Goal: Book appointment/travel/reservation

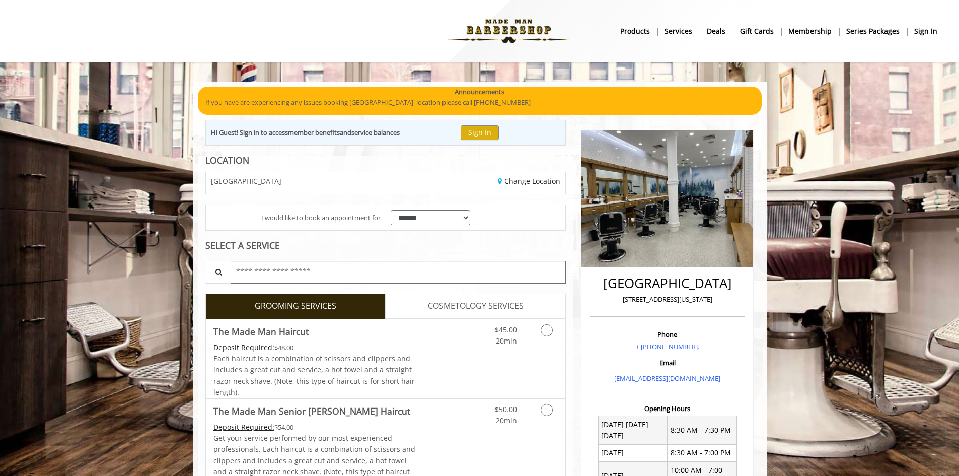
click at [253, 274] on input "text" at bounding box center [398, 272] width 336 height 23
click at [458, 332] on link "Discounted Price" at bounding box center [445, 358] width 60 height 79
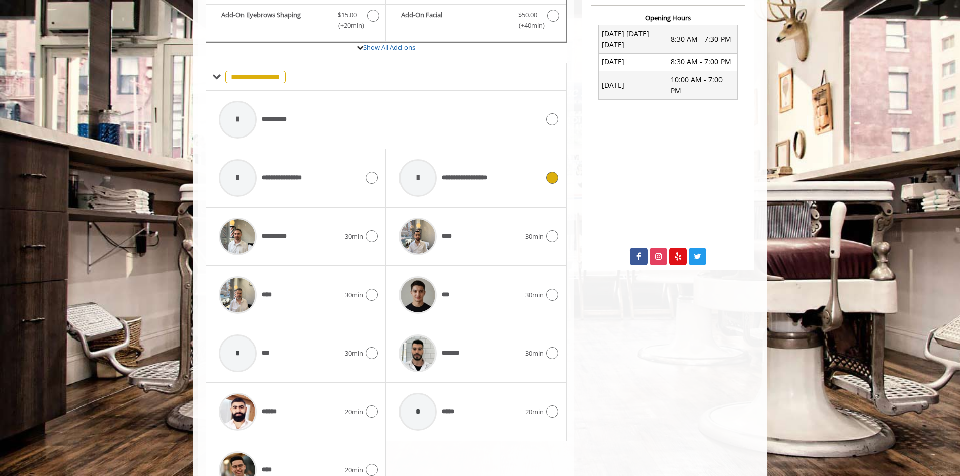
scroll to position [441, 0]
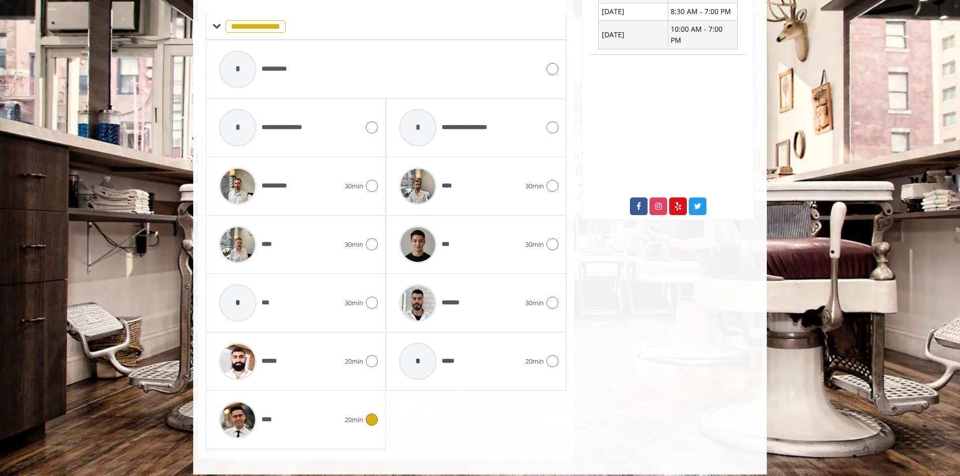
click at [357, 423] on span "20min" at bounding box center [354, 419] width 19 height 11
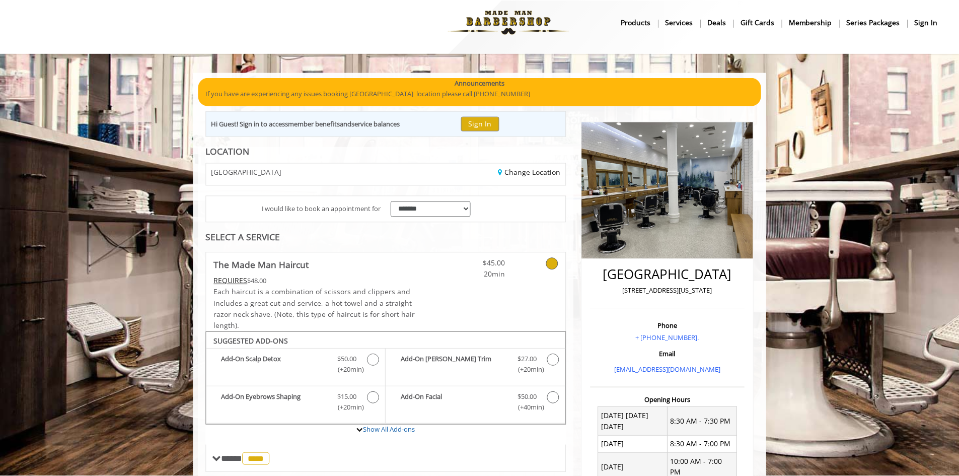
scroll to position [0, 0]
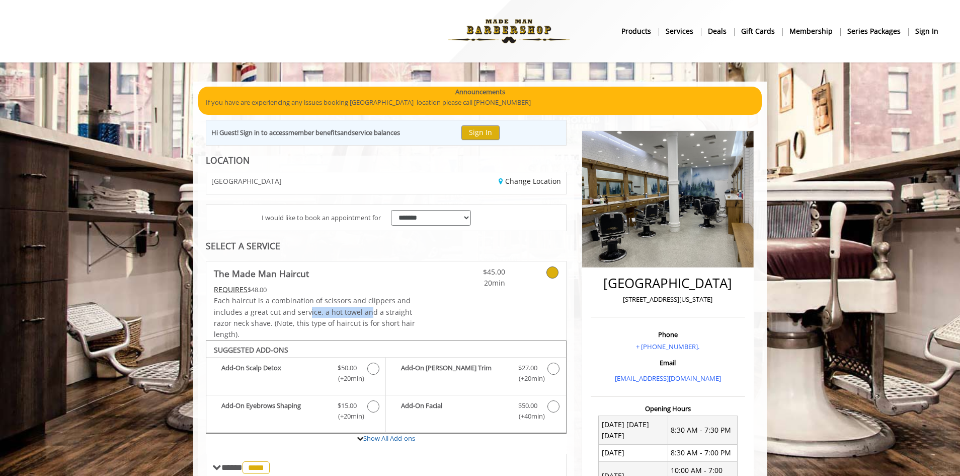
drag, startPoint x: 91, startPoint y: 290, endPoint x: 306, endPoint y: 309, distance: 215.7
click at [306, 309] on span "Each haircut is a combination of scissors and clippers and includes a great cut…" at bounding box center [314, 316] width 201 height 43
click at [298, 314] on span "Each haircut is a combination of scissors and clippers and includes a great cut…" at bounding box center [314, 316] width 201 height 43
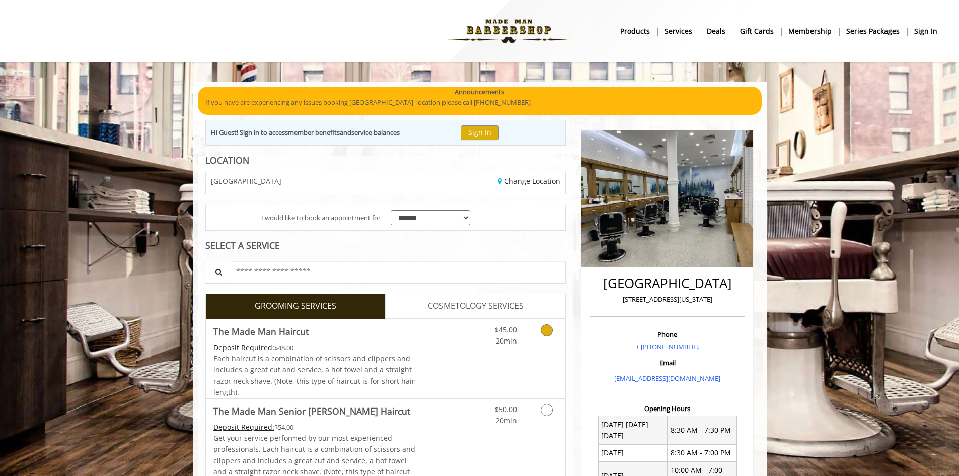
click at [351, 350] on div "Deposit Required: $48.00" at bounding box center [314, 347] width 202 height 11
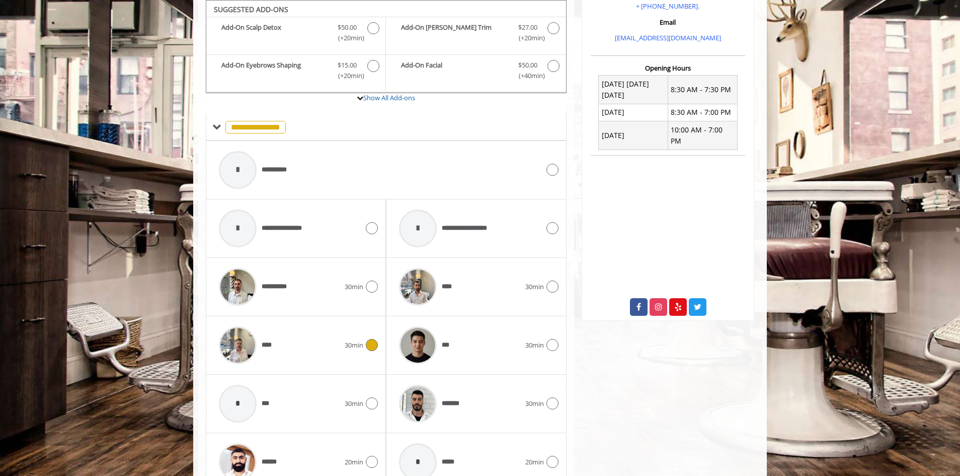
scroll to position [449, 0]
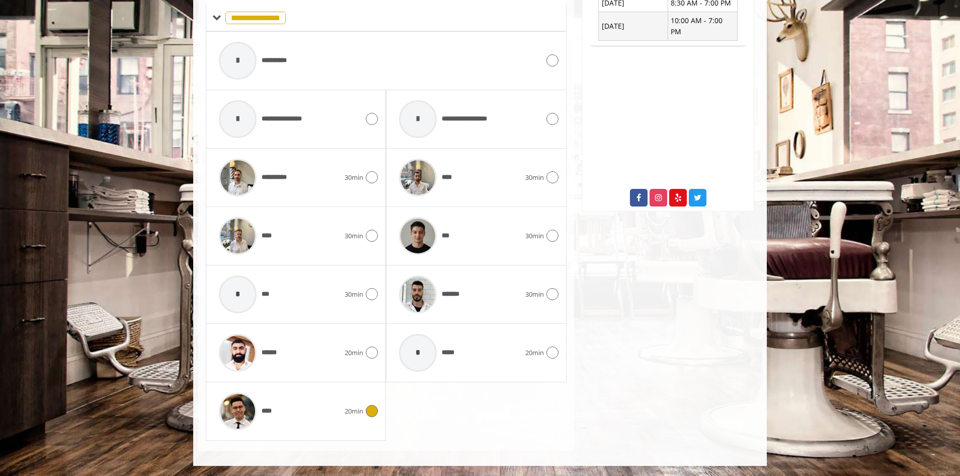
click at [331, 402] on div "****" at bounding box center [279, 411] width 131 height 48
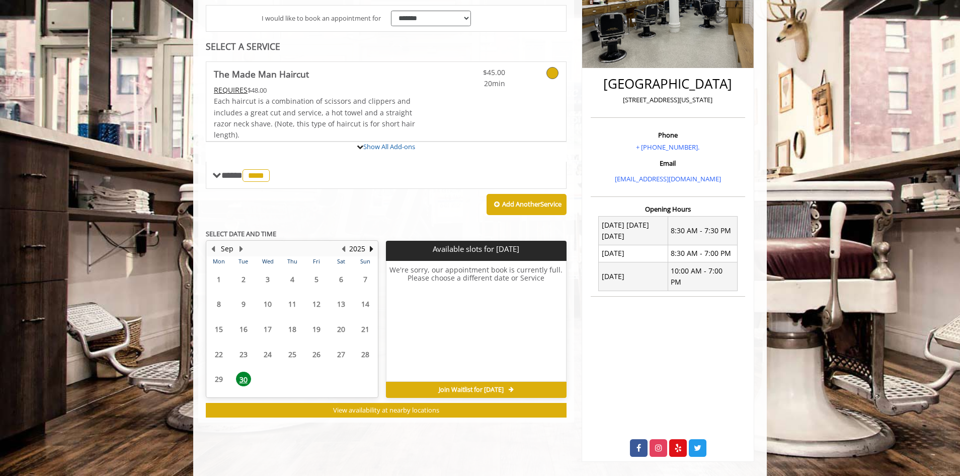
scroll to position [264, 0]
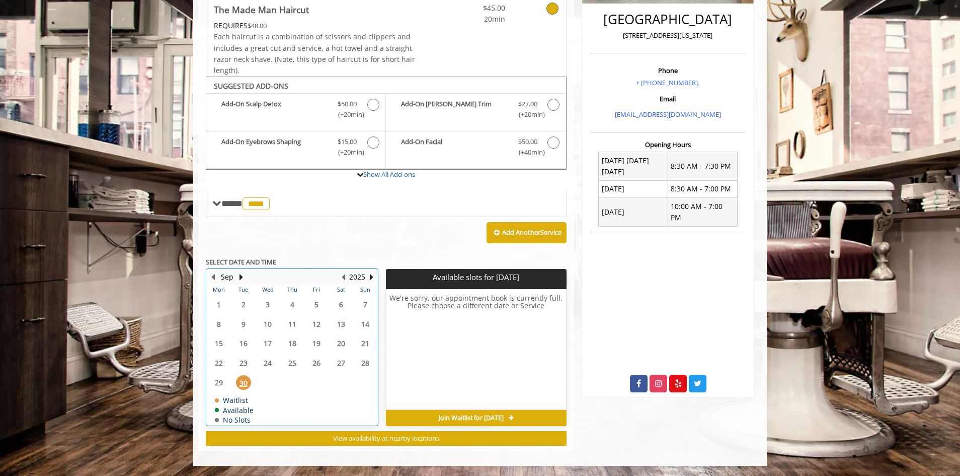
click at [236, 275] on div "Sep" at bounding box center [227, 276] width 20 height 13
click at [239, 275] on button "Next Month" at bounding box center [241, 276] width 8 height 11
click at [318, 304] on span "3" at bounding box center [316, 304] width 15 height 15
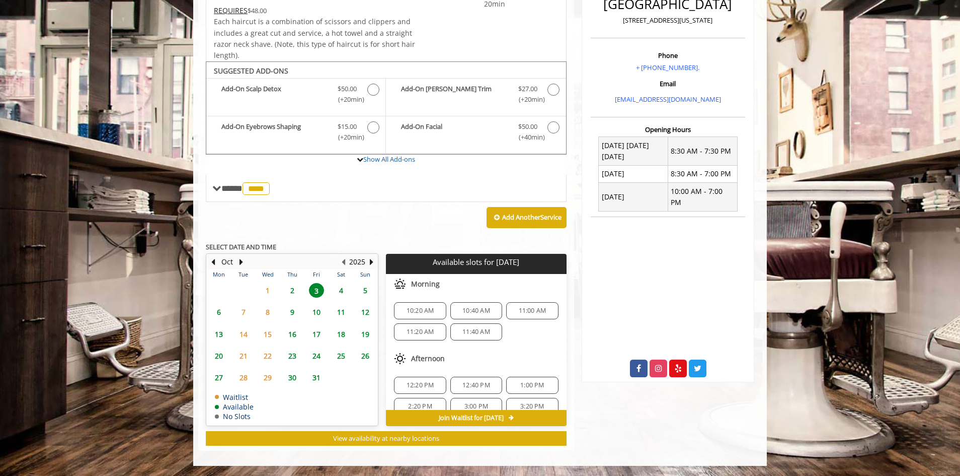
scroll to position [50, 0]
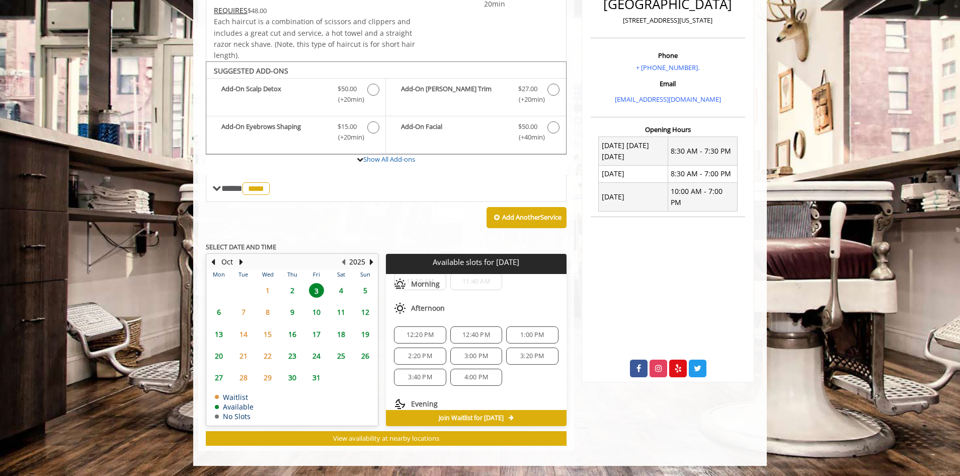
click at [482, 359] on span "3:00 PM" at bounding box center [476, 356] width 24 height 8
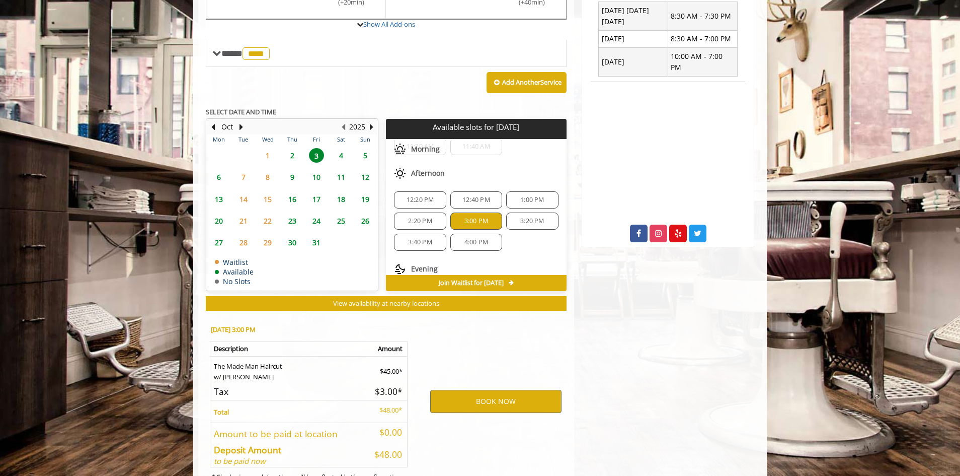
scroll to position [460, 0]
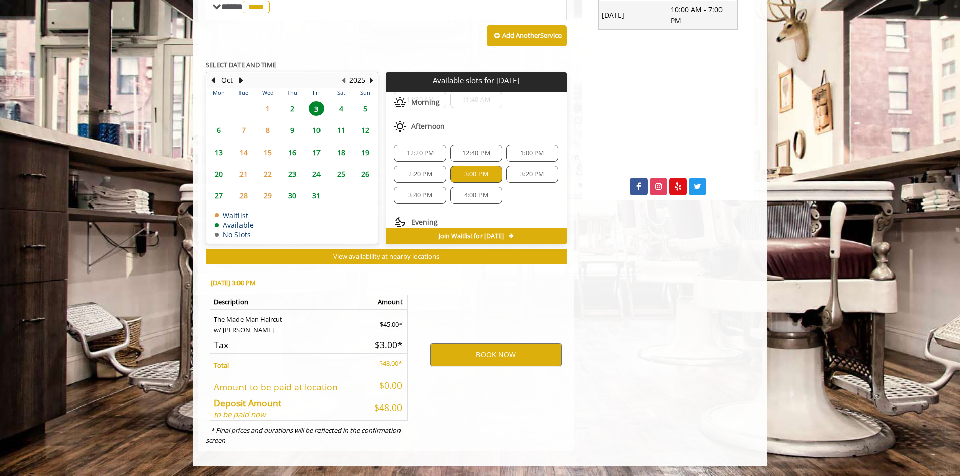
click at [479, 195] on span "4:00 PM" at bounding box center [476, 195] width 24 height 8
click at [472, 349] on button "BOOK NOW" at bounding box center [495, 354] width 131 height 23
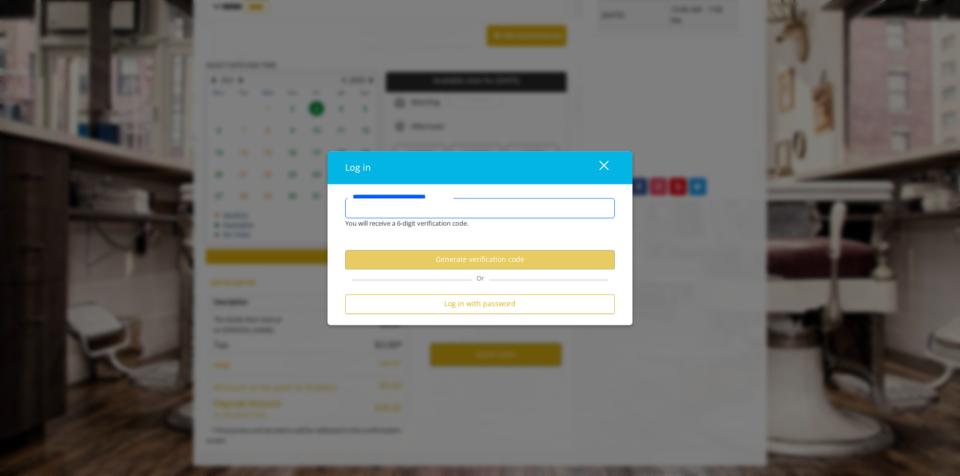
click at [386, 207] on input "**********" at bounding box center [480, 208] width 270 height 20
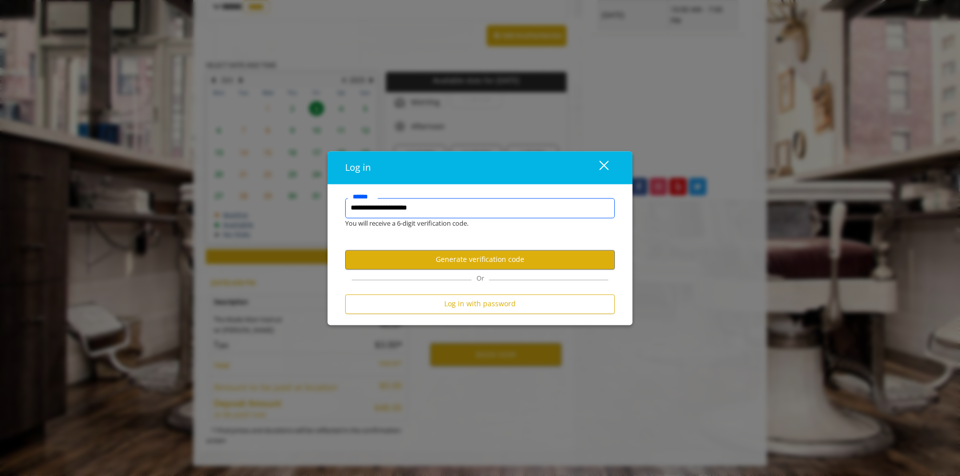
drag, startPoint x: 455, startPoint y: 212, endPoint x: 0, endPoint y: 169, distance: 457.5
click at [0, 169] on div "**********" at bounding box center [480, 238] width 960 height 476
type input "**********"
click at [538, 257] on button "Generate verification code" at bounding box center [480, 260] width 270 height 20
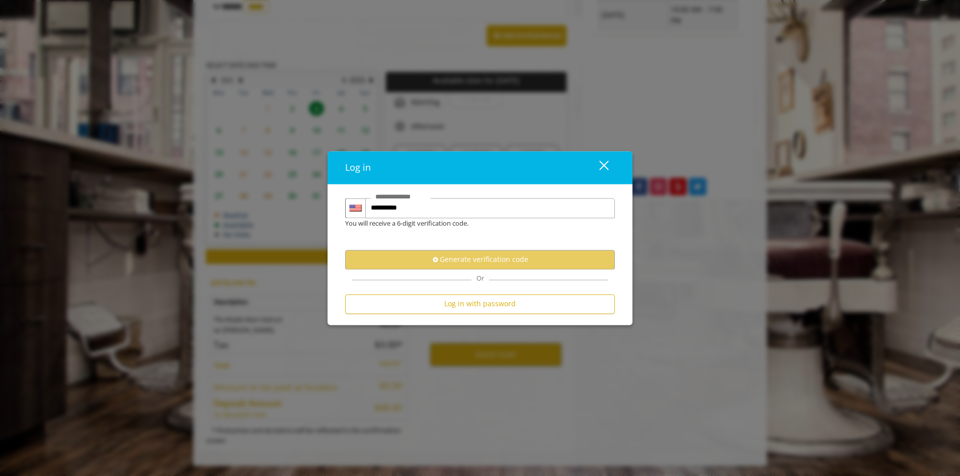
scroll to position [0, 0]
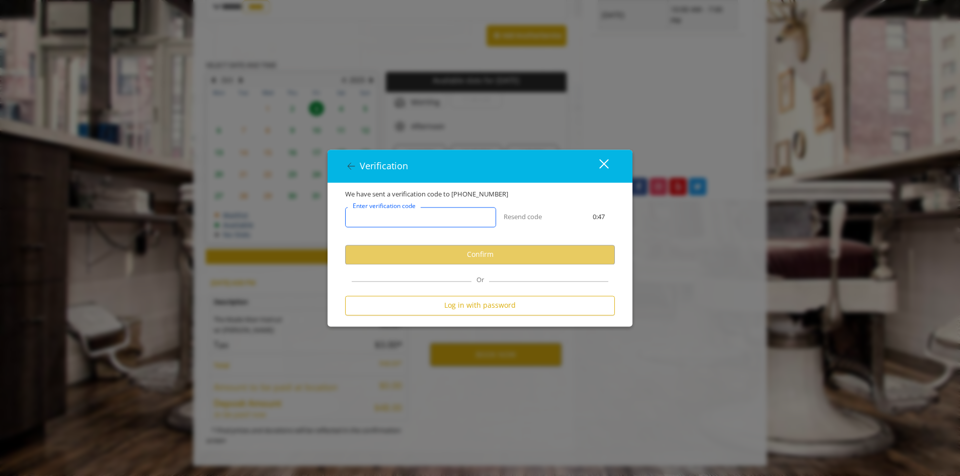
click at [429, 226] on input "Enter verification code" at bounding box center [420, 217] width 151 height 20
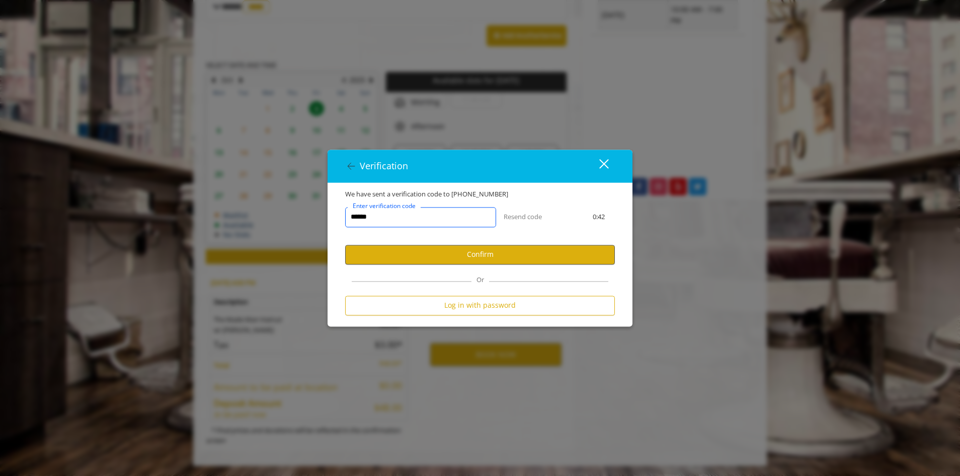
type input "******"
click at [482, 259] on button "Confirm" at bounding box center [480, 255] width 270 height 20
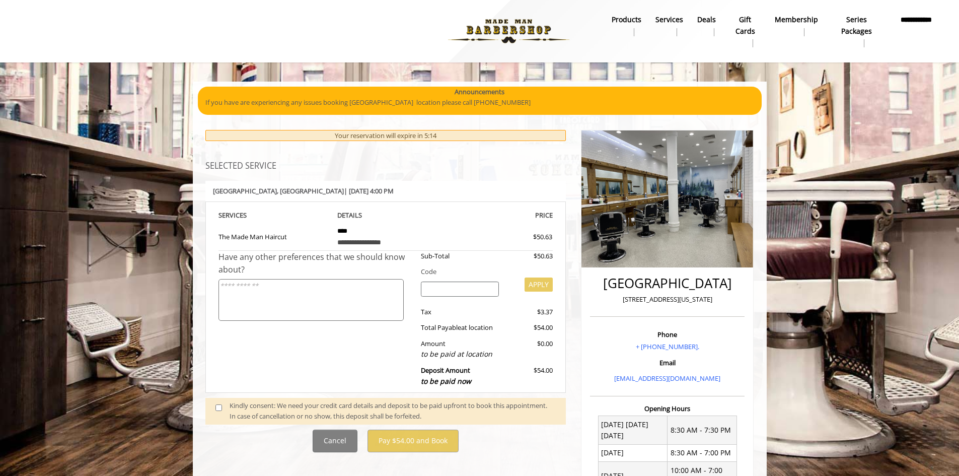
drag, startPoint x: 272, startPoint y: 342, endPoint x: 182, endPoint y: 359, distance: 91.3
click at [182, 359] on body "**********" at bounding box center [479, 379] width 959 height 594
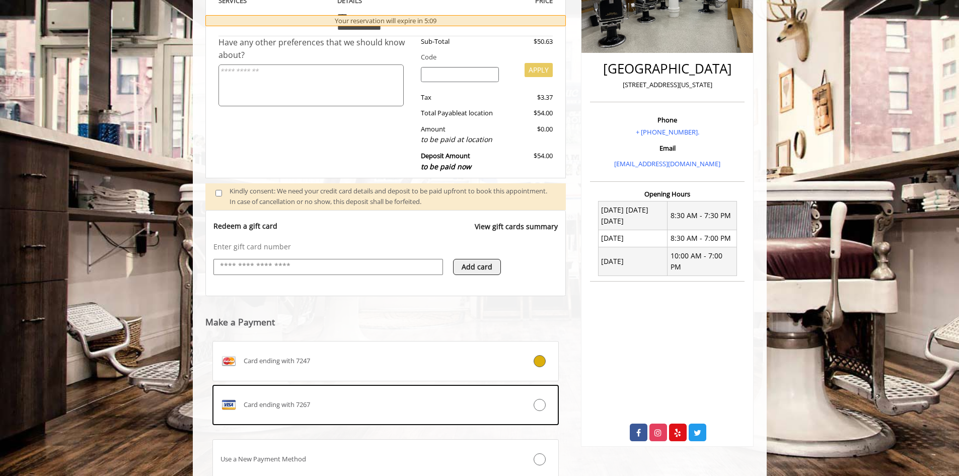
scroll to position [291, 0]
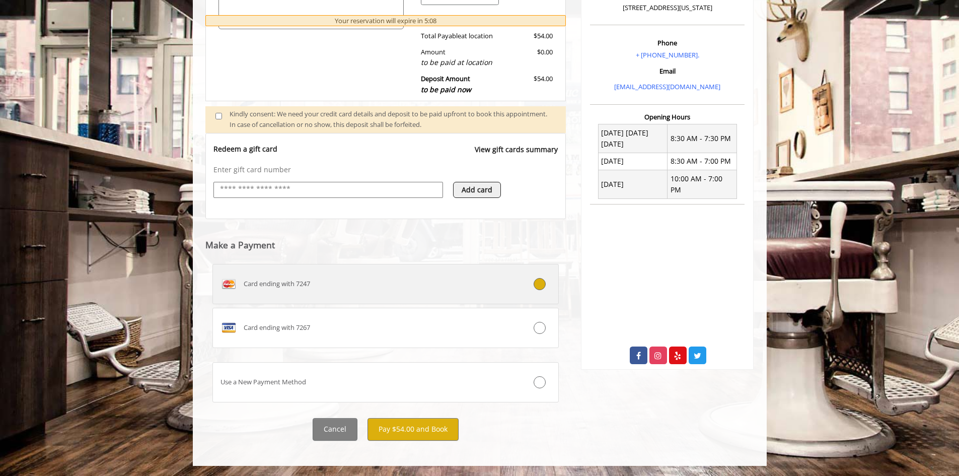
click at [335, 294] on label "Card ending with 7247" at bounding box center [385, 284] width 347 height 40
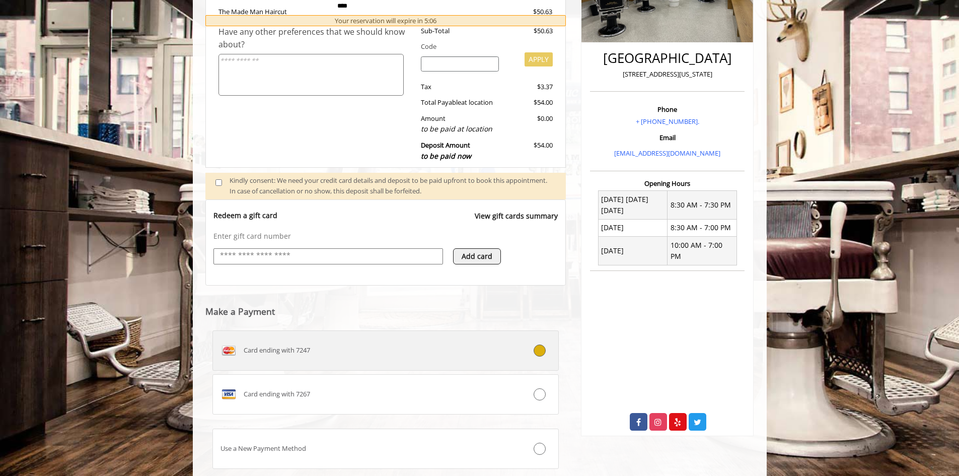
click at [439, 351] on div "Card ending with 7247" at bounding box center [357, 350] width 288 height 16
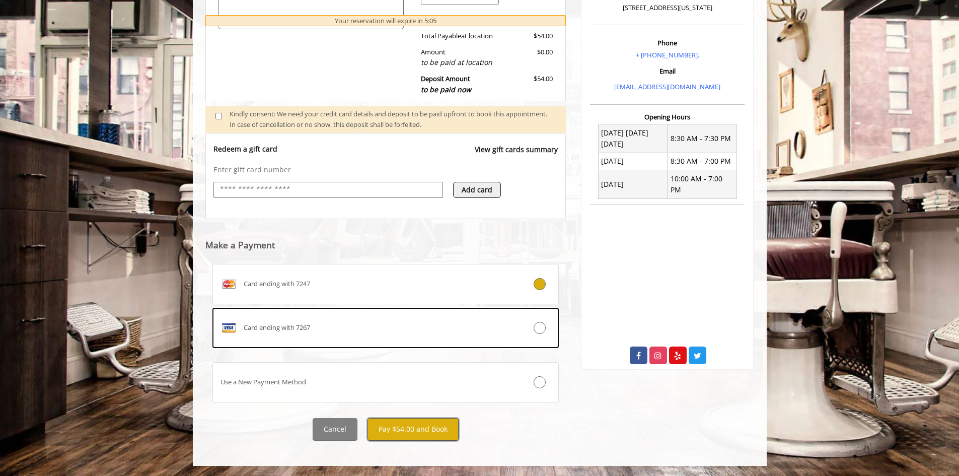
click at [418, 428] on button "Pay $54.00 and Book" at bounding box center [412, 429] width 91 height 23
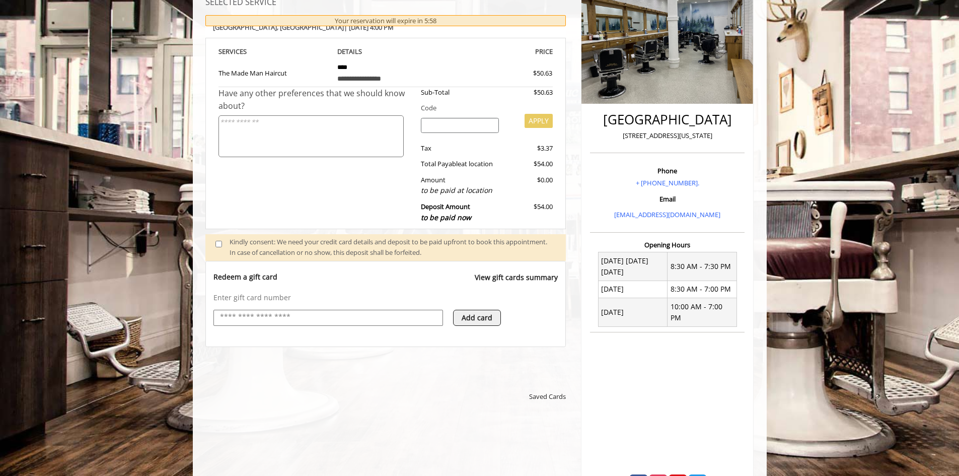
scroll to position [403, 0]
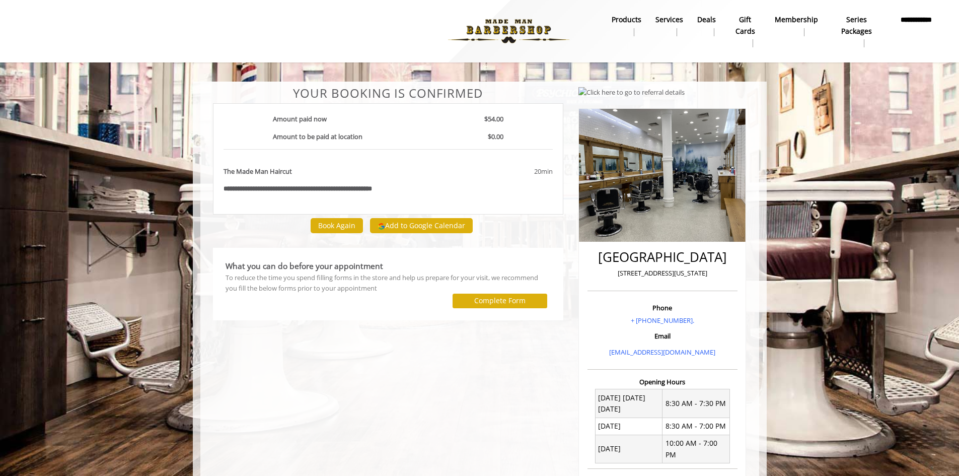
drag, startPoint x: 77, startPoint y: 248, endPoint x: 147, endPoint y: 18, distance: 240.5
click at [76, 248] on body "**********" at bounding box center [479, 365] width 959 height 567
